Goal: Task Accomplishment & Management: Use online tool/utility

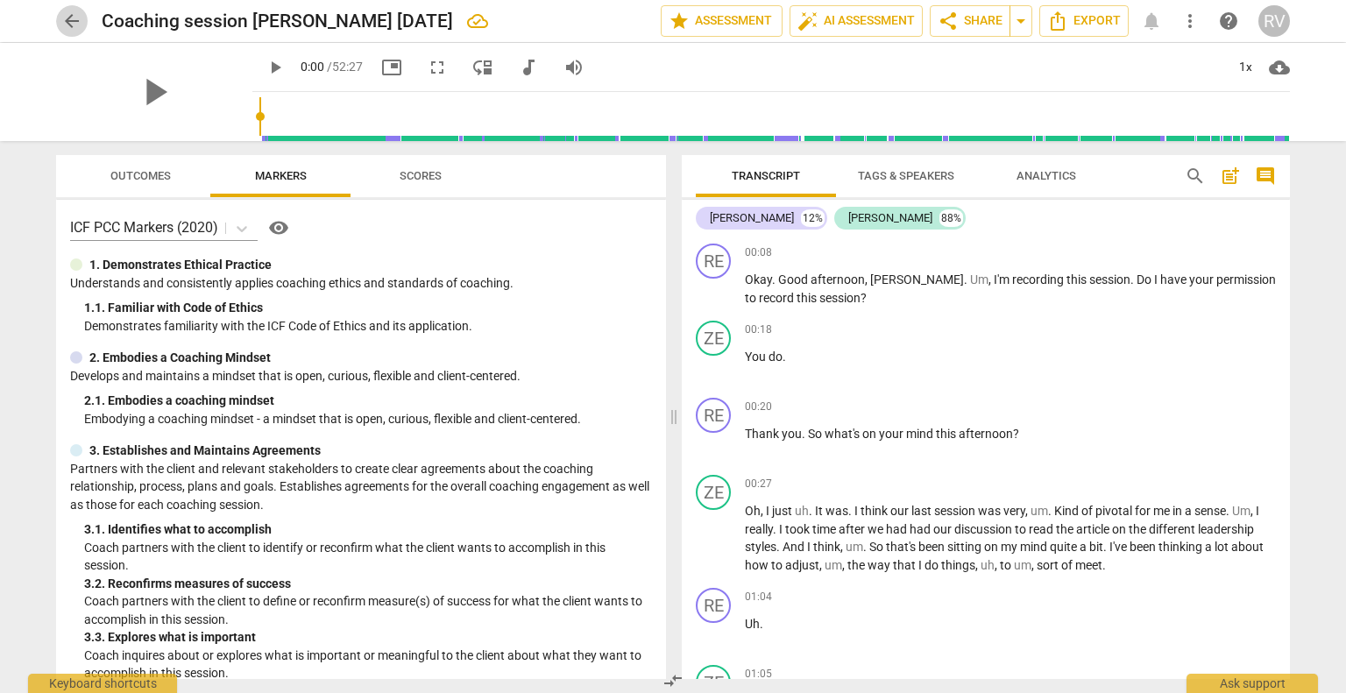
click at [63, 21] on span "arrow_back" at bounding box center [71, 21] width 21 height 21
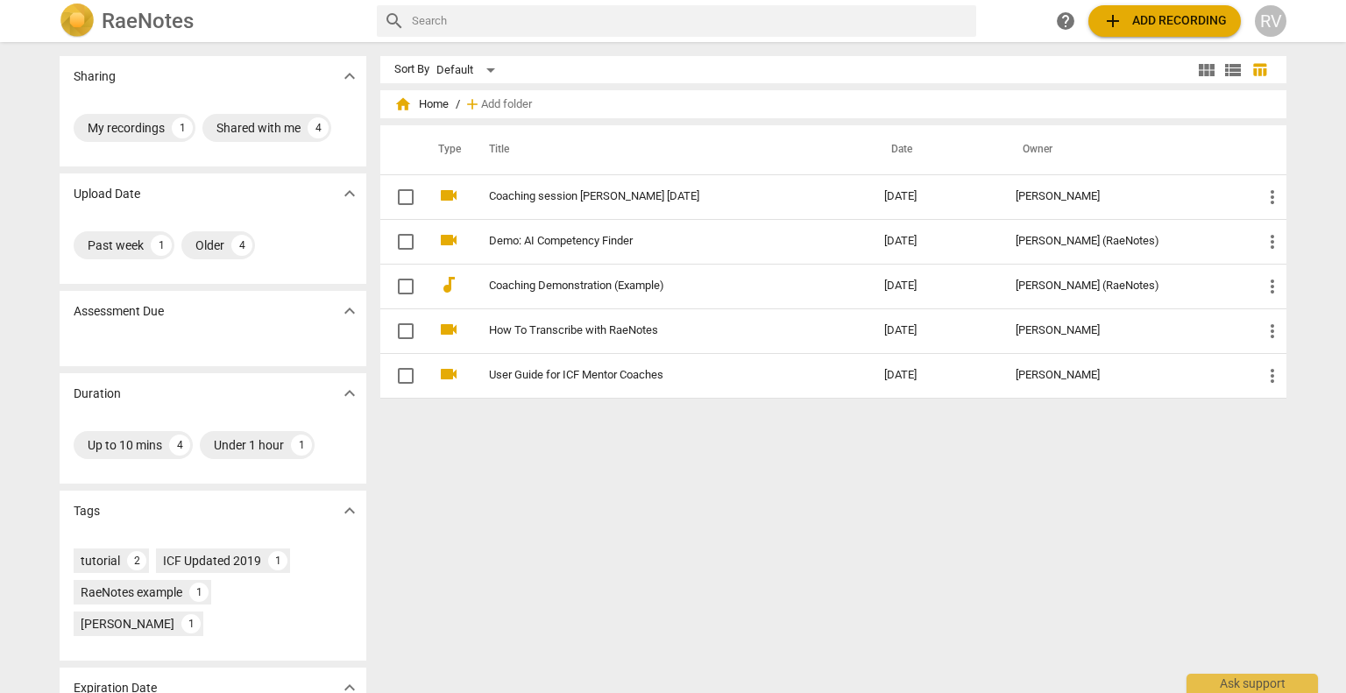
click at [1179, 20] on span "add Add recording" at bounding box center [1165, 21] width 124 height 21
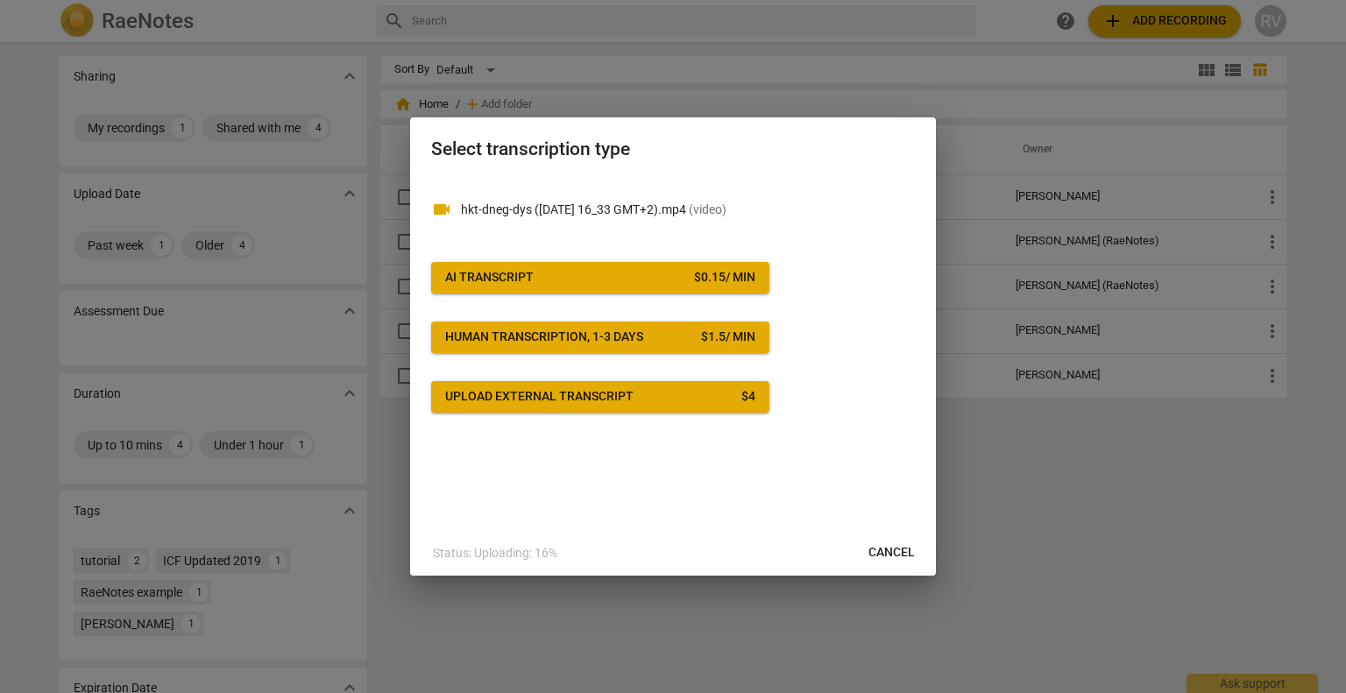
click at [519, 275] on div "AI Transcript" at bounding box center [489, 278] width 89 height 18
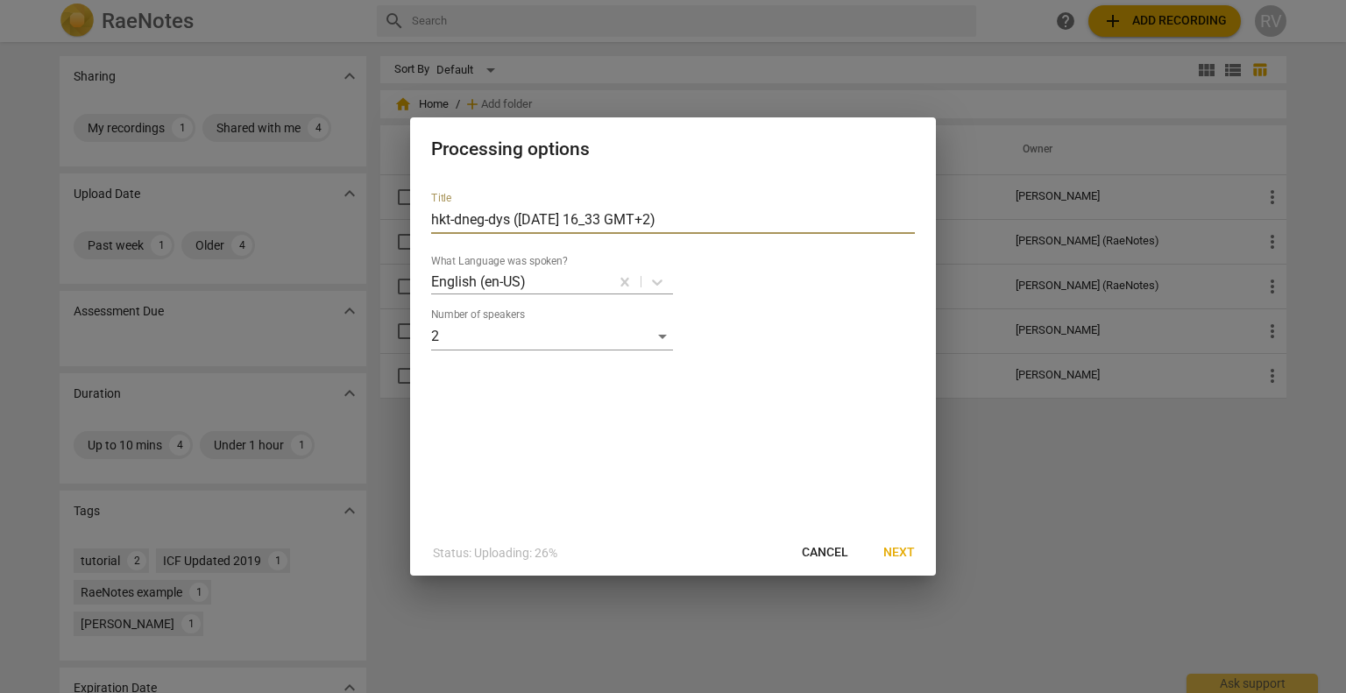
click at [737, 217] on input "hkt-dneg-dys ([DATE] 16_33 GMT+2)" at bounding box center [673, 220] width 484 height 28
click at [898, 556] on span "Next" at bounding box center [900, 553] width 32 height 18
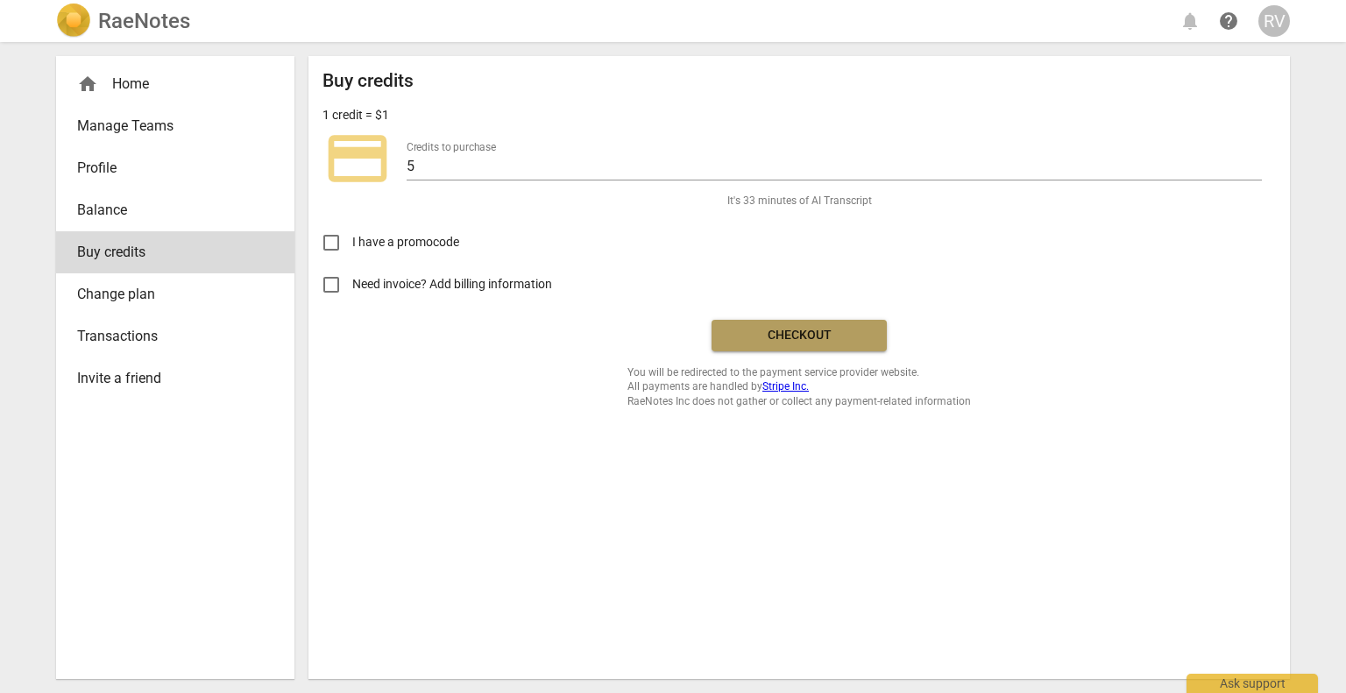
click at [813, 336] on span "Checkout" at bounding box center [799, 336] width 147 height 18
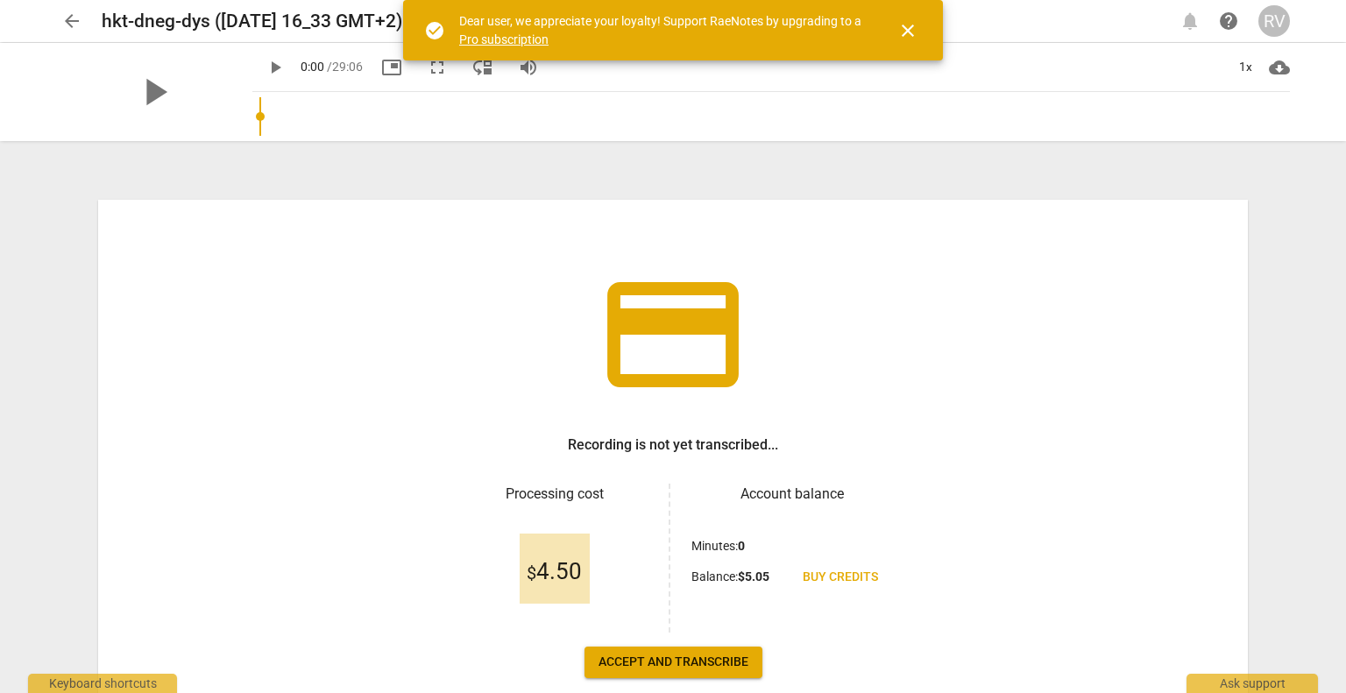
click at [623, 665] on span "Accept and transcribe" at bounding box center [674, 663] width 150 height 18
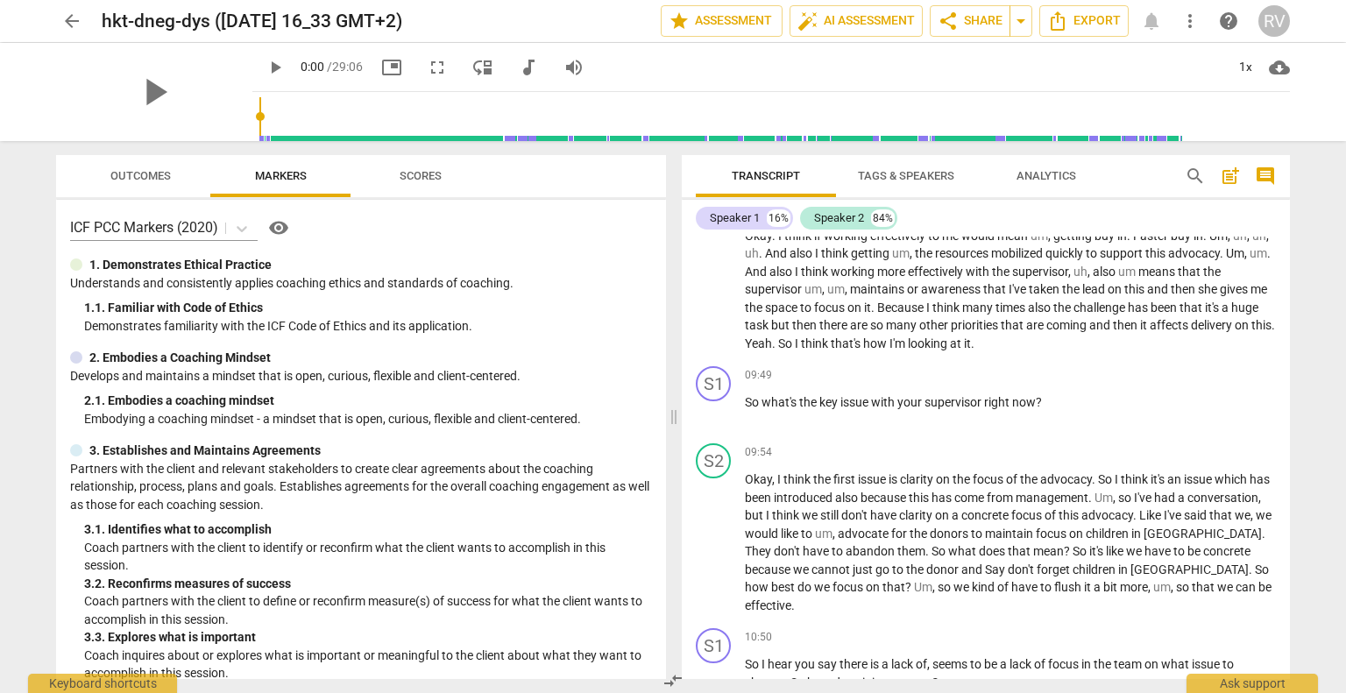
scroll to position [2534, 0]
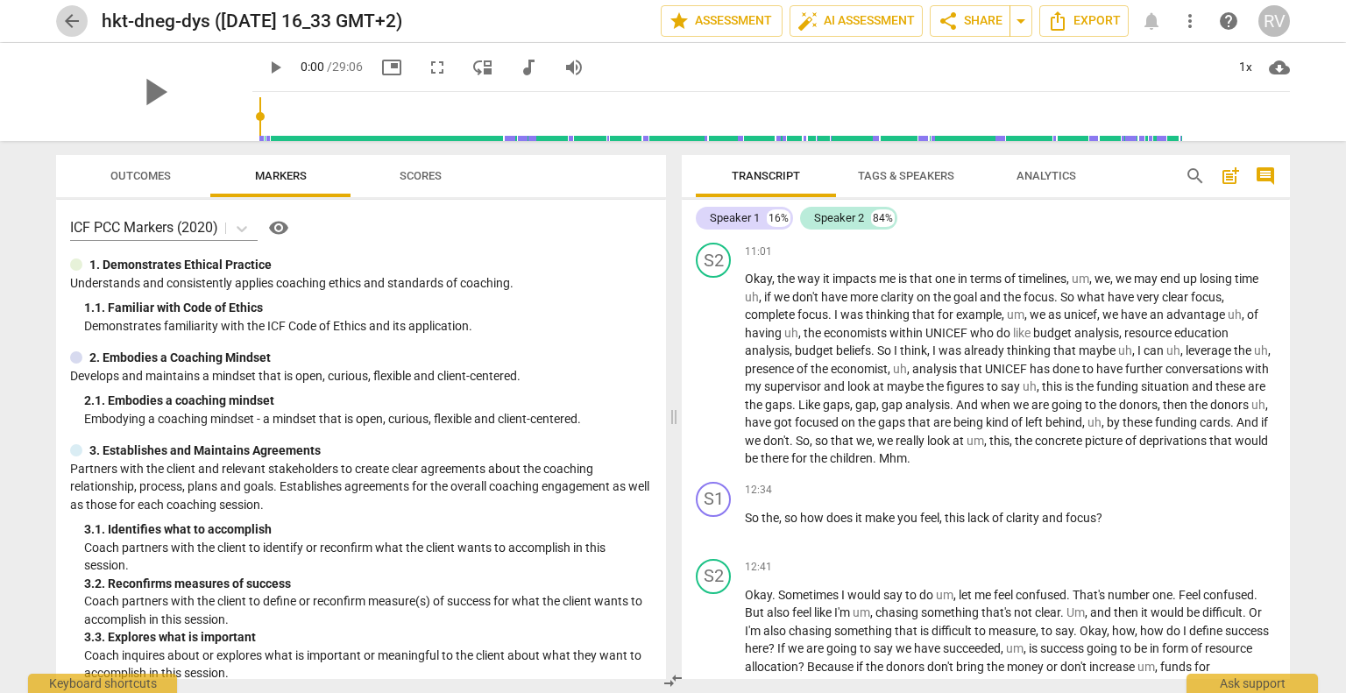
click at [80, 23] on span "arrow_back" at bounding box center [71, 21] width 21 height 21
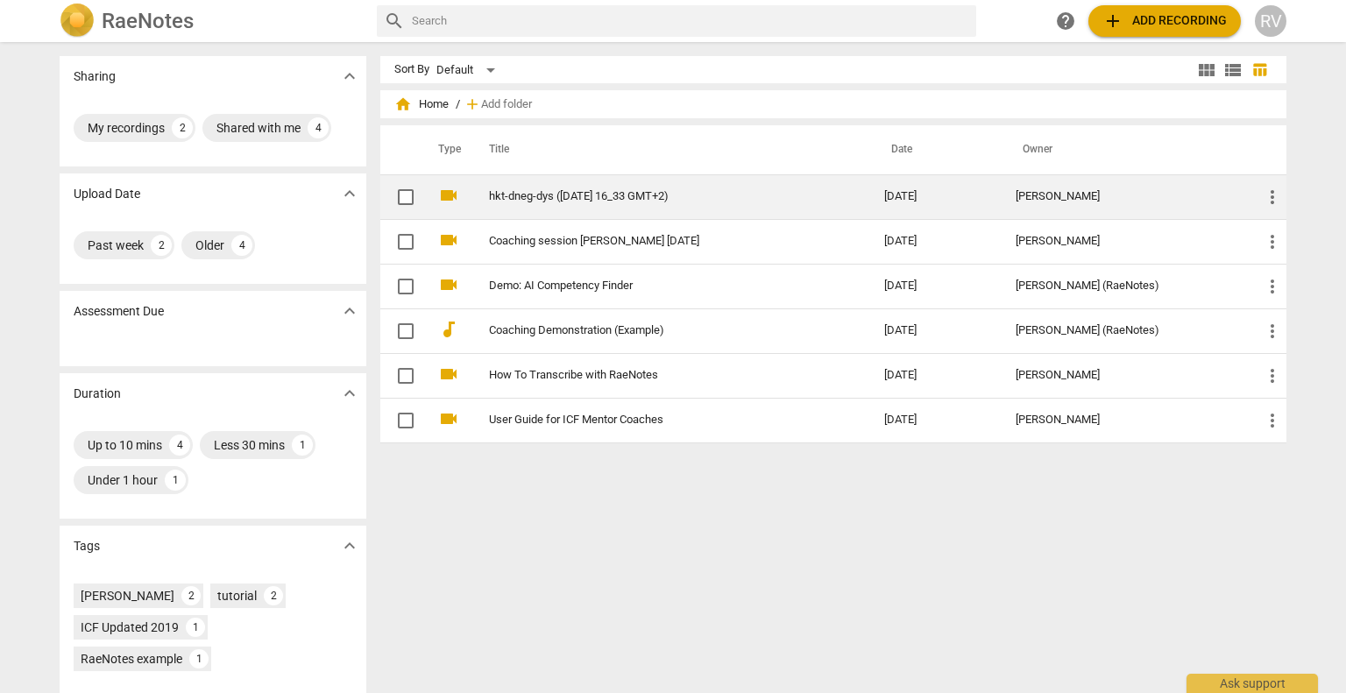
click at [588, 202] on link "hkt-dneg-dys ([DATE] 16_33 GMT+2)" at bounding box center [655, 196] width 332 height 13
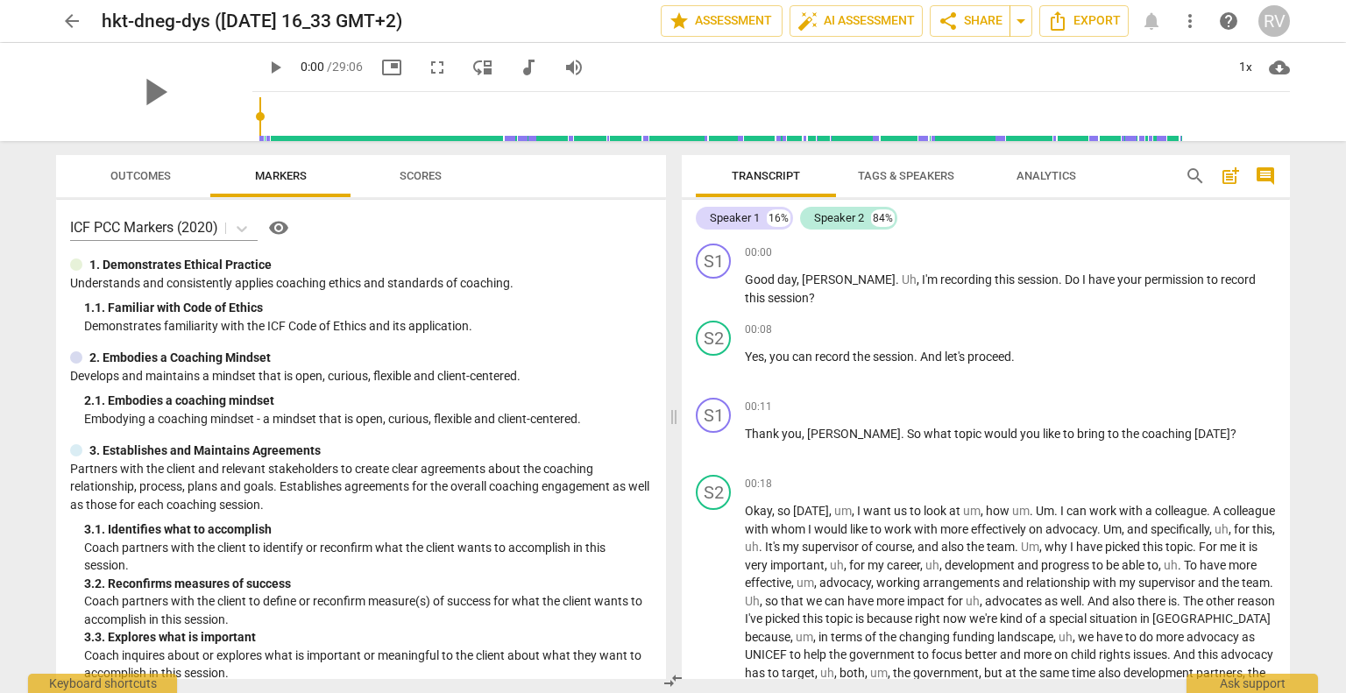
click at [63, 22] on span "arrow_back" at bounding box center [71, 21] width 21 height 21
